Goal: Find specific page/section: Find specific page/section

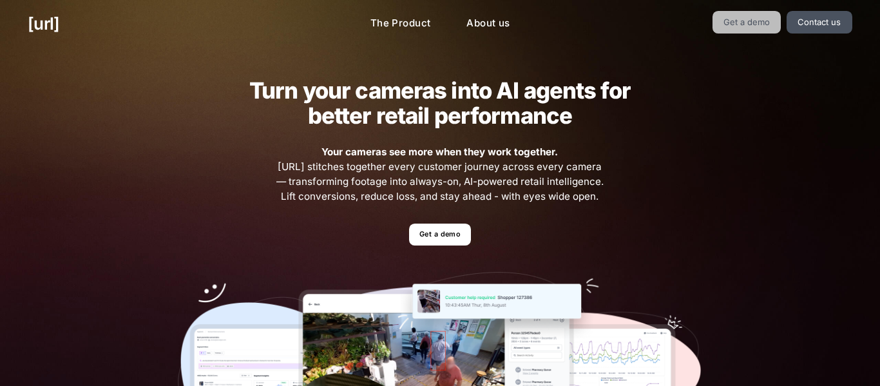
click at [747, 17] on link "Get a demo" at bounding box center [746, 22] width 69 height 23
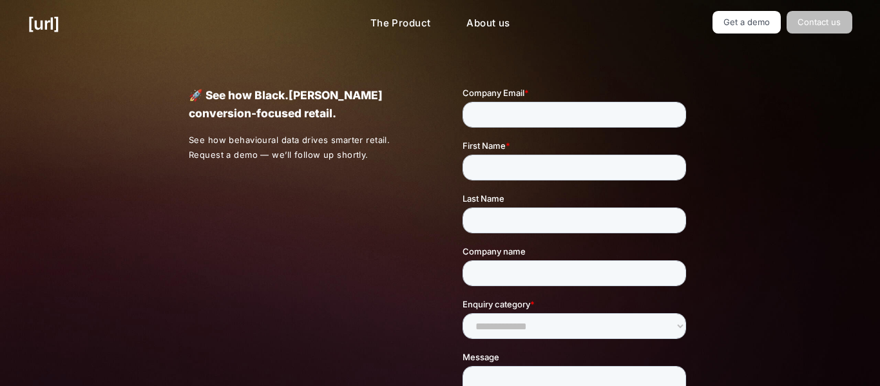
click at [813, 30] on link "Contact us" at bounding box center [820, 22] width 66 height 23
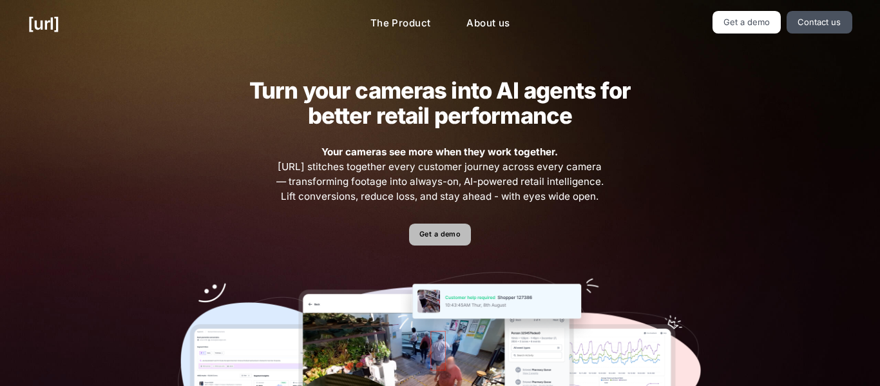
click at [450, 242] on link "Get a demo" at bounding box center [439, 235] width 61 height 23
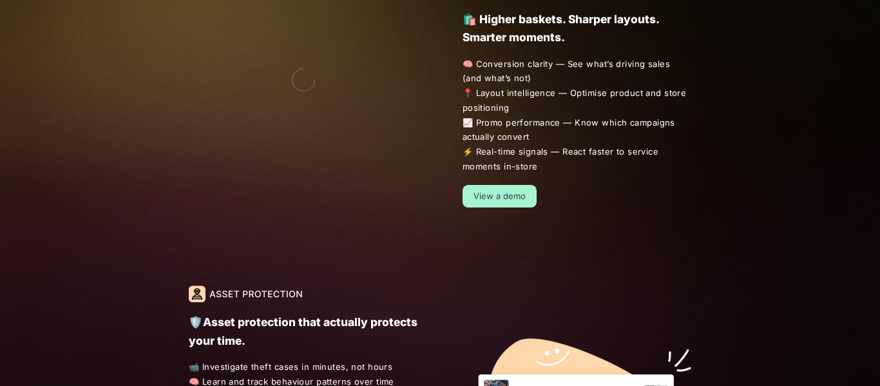
scroll to position [899, 0]
